Goal: Information Seeking & Learning: Learn about a topic

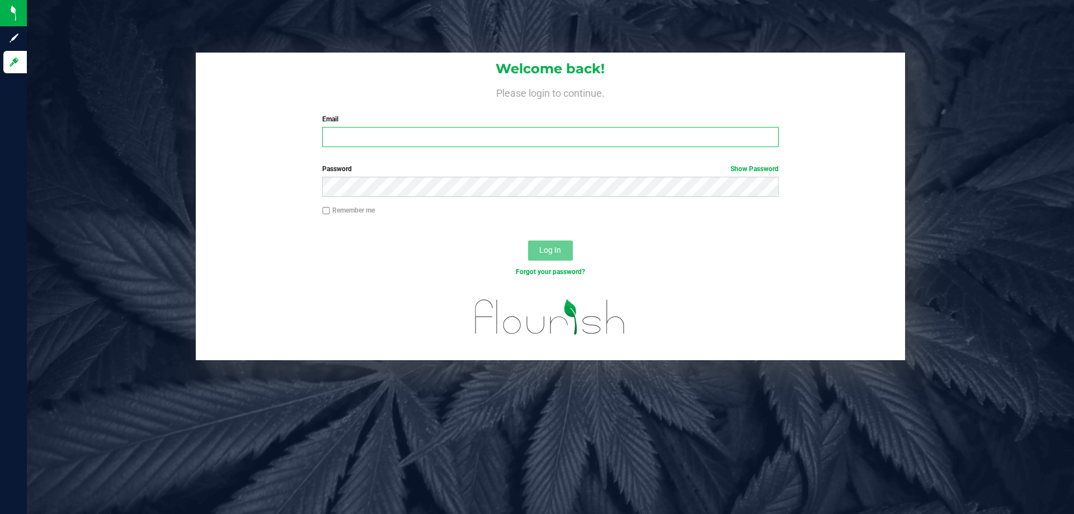
click at [430, 132] on input "Email" at bounding box center [550, 137] width 456 height 20
click at [432, 135] on input "[EMAIL_ADDRESS]" at bounding box center [550, 137] width 456 height 20
type input "[EMAIL_ADDRESS][DOMAIN_NAME]"
click at [528, 240] on button "Log In" at bounding box center [550, 250] width 45 height 20
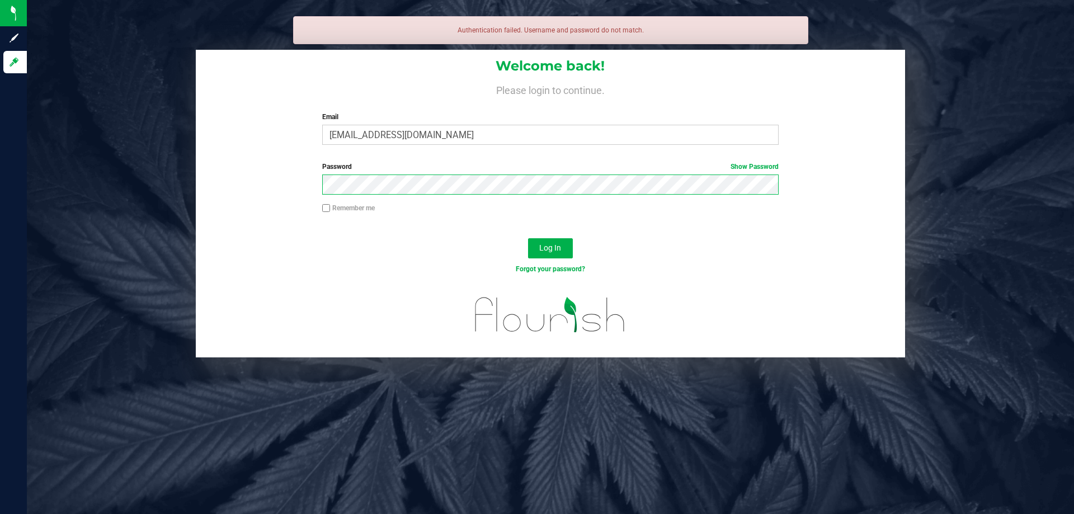
click at [528, 238] on button "Log In" at bounding box center [550, 248] width 45 height 20
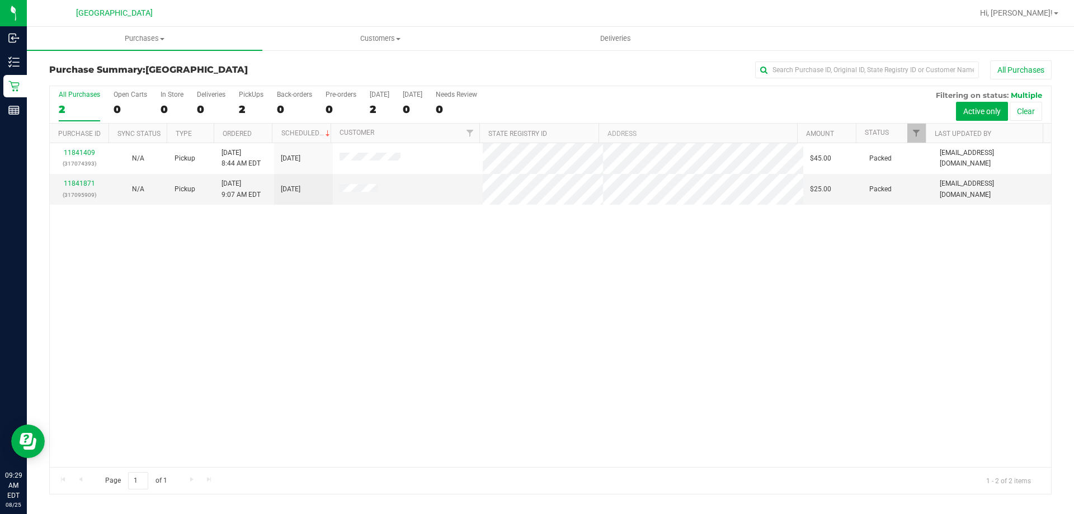
click at [686, 113] on div "All Purchases 2 Open Carts 0 In Store 0 Deliveries 0 PickUps 2 Back-orders 0 Pr…" at bounding box center [550, 104] width 1001 height 37
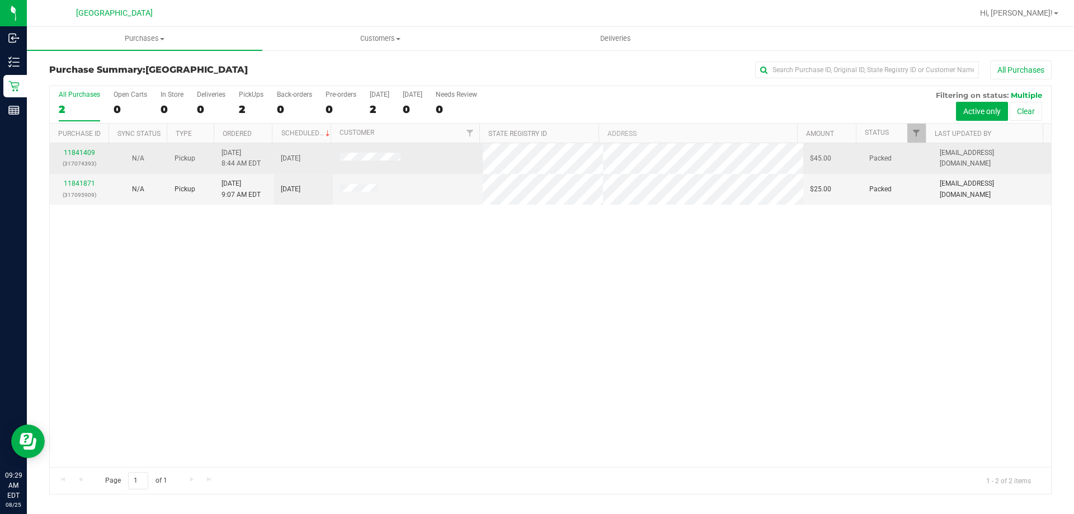
drag, startPoint x: 334, startPoint y: 157, endPoint x: 402, endPoint y: 158, distance: 67.7
click at [399, 158] on td at bounding box center [408, 158] width 150 height 31
click at [403, 158] on td at bounding box center [408, 158] width 150 height 31
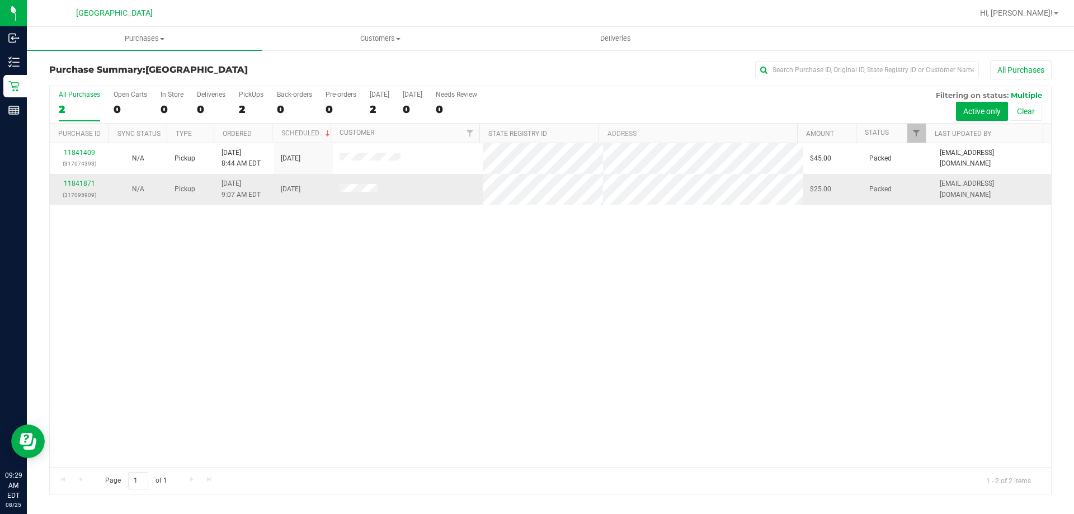
drag, startPoint x: 394, startPoint y: 191, endPoint x: 310, endPoint y: 194, distance: 84.5
click at [310, 192] on tr "11841871 (317095909) N/A Pickup [DATE] 9:07 AM EDT 8/25/2025 $25.00 Packed [EMA…" at bounding box center [550, 189] width 1001 height 30
drag, startPoint x: 309, startPoint y: 210, endPoint x: 303, endPoint y: 237, distance: 27.0
click at [309, 217] on div "11841409 (317074393) N/A Pickup [DATE] 8:44 AM EDT 8/25/2025 $45.00 Packed [EMA…" at bounding box center [550, 305] width 1001 height 324
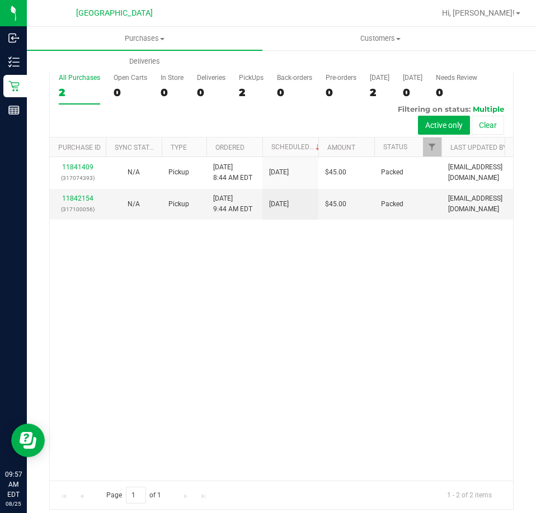
scroll to position [25, 0]
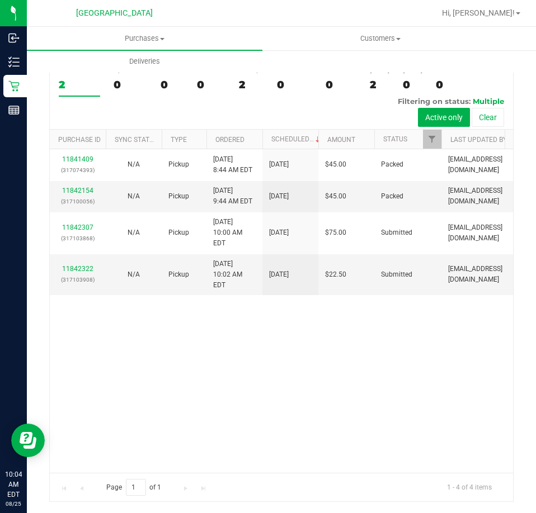
click at [350, 375] on div "11841409 (317074393) N/A Pickup [DATE] 8:44 AM EDT 8/25/2025 $45.00 Packed [EMA…" at bounding box center [281, 310] width 463 height 323
drag, startPoint x: 435, startPoint y: 358, endPoint x: 487, endPoint y: 342, distance: 55.0
click at [435, 358] on div "11841409 (317074393) N/A Pickup [DATE] 8:44 AM EDT 8/25/2025 $45.00 Packed [EMA…" at bounding box center [281, 310] width 463 height 323
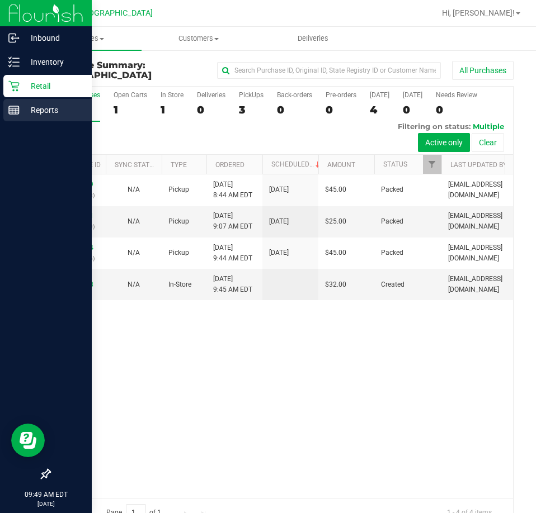
click at [23, 108] on p "Reports" at bounding box center [53, 109] width 67 height 13
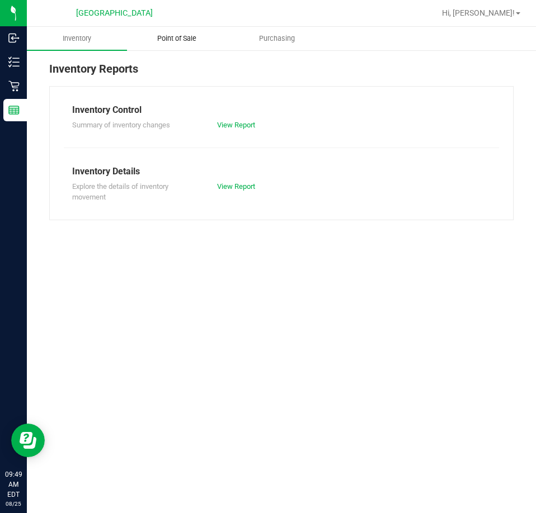
click at [189, 43] on span "Point of Sale" at bounding box center [176, 39] width 69 height 10
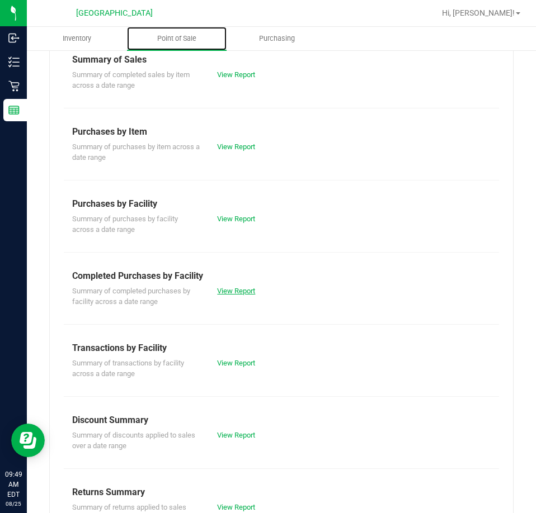
scroll to position [151, 0]
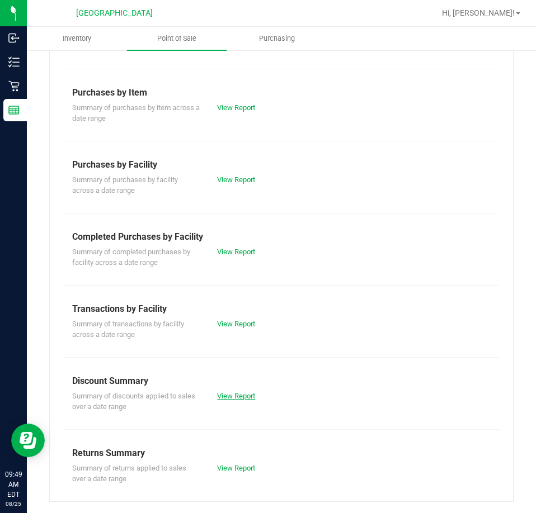
click at [229, 395] on link "View Report" at bounding box center [236, 396] width 38 height 8
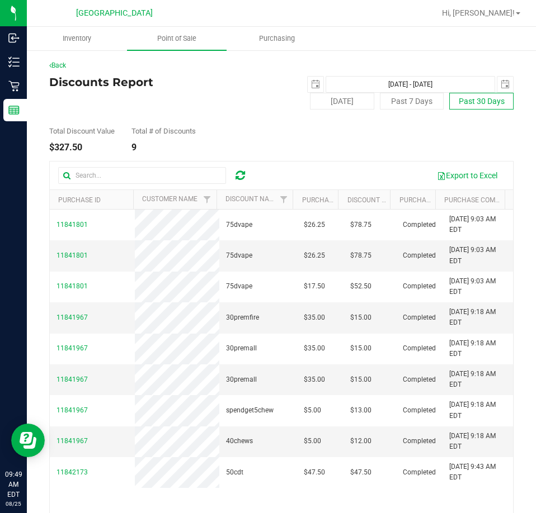
click at [487, 101] on button "Past 30 Days" at bounding box center [481, 101] width 64 height 17
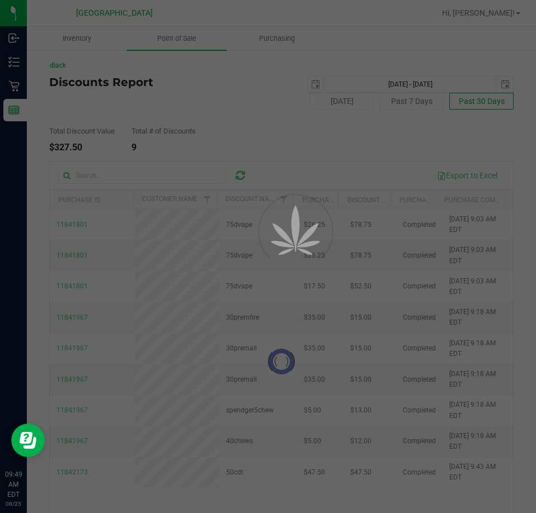
type input "2025-07-26"
type input "Jul 26, 2025 - Aug 25, 2025"
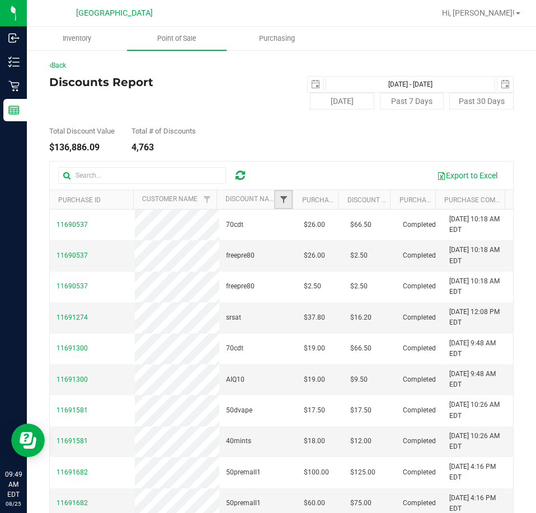
click at [279, 201] on span "Filter" at bounding box center [283, 199] width 9 height 9
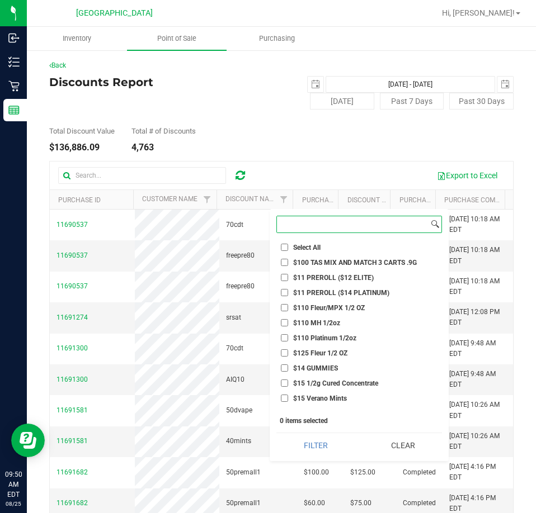
click at [310, 231] on input at bounding box center [353, 224] width 152 height 16
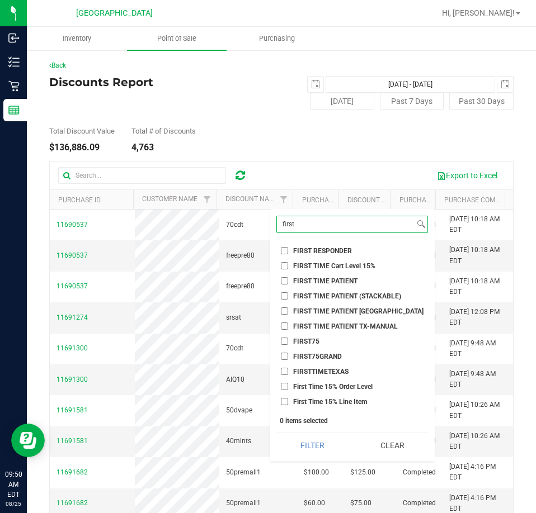
type input "first"
click at [361, 163] on div "Export to Excel" at bounding box center [281, 176] width 463 height 28
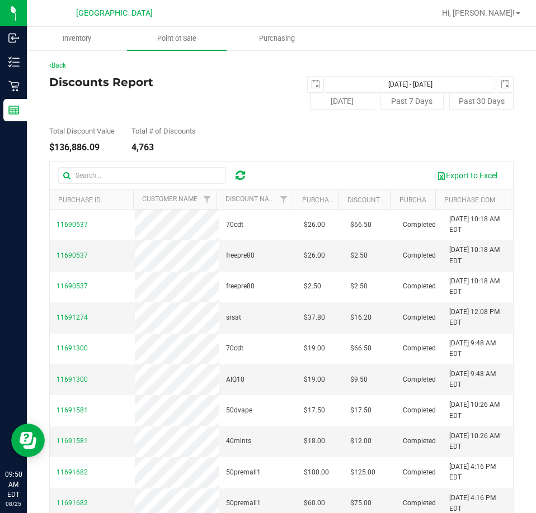
click at [339, 149] on div "Total Discount Value $136,886.09 Total # of Discounts 4,763" at bounding box center [281, 131] width 464 height 43
click at [461, 99] on button "Past 30 Days" at bounding box center [481, 101] width 64 height 17
click at [450, 177] on button "Export to Excel" at bounding box center [467, 175] width 75 height 19
